Goal: Find specific page/section: Find specific page/section

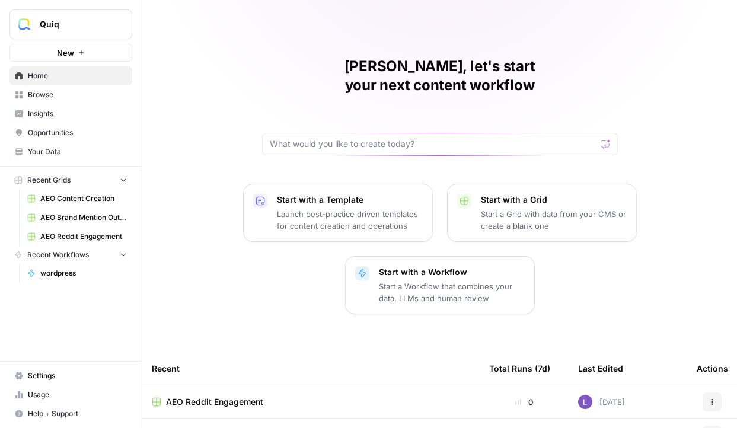
click at [65, 106] on link "Insights" at bounding box center [70, 113] width 123 height 19
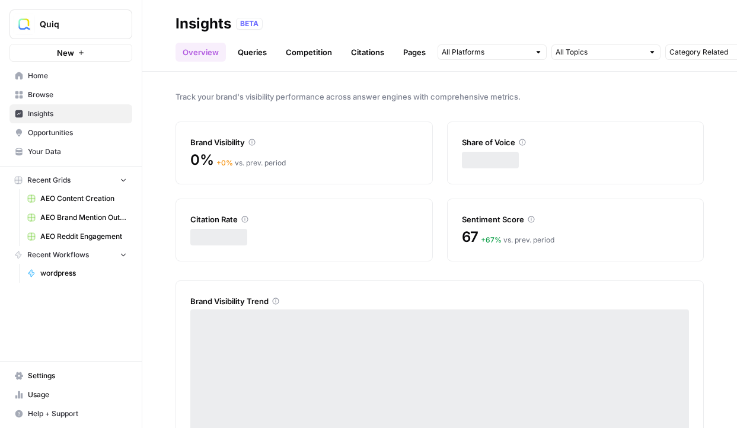
click at [69, 126] on link "Opportunities" at bounding box center [70, 132] width 123 height 19
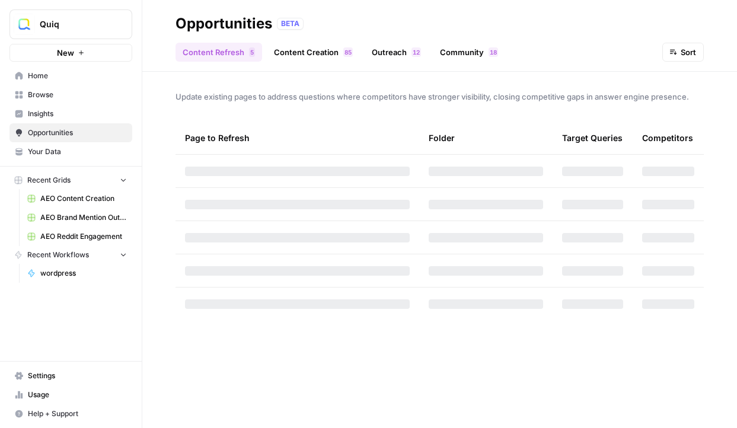
click at [71, 204] on link "AEO Content Creation" at bounding box center [77, 198] width 110 height 19
